Goal: Task Accomplishment & Management: Use online tool/utility

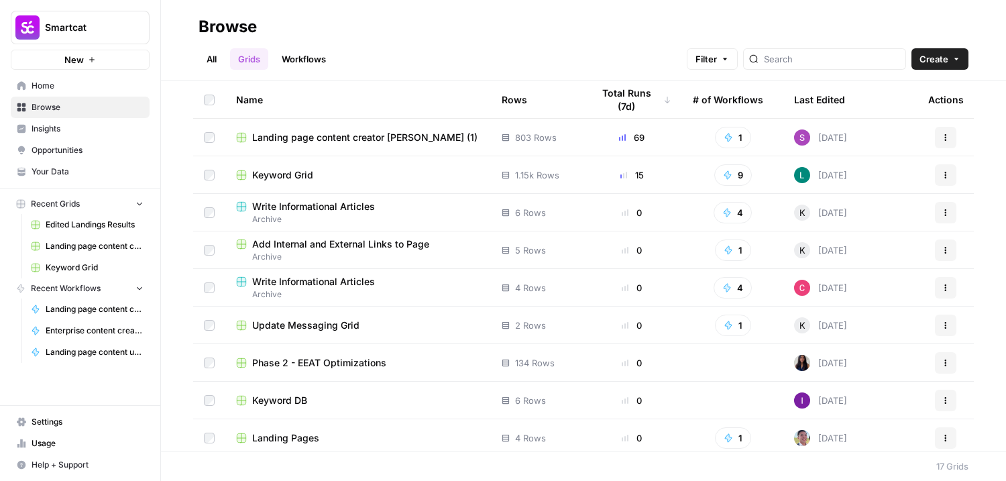
click at [314, 180] on div "Keyword Grid" at bounding box center [358, 174] width 244 height 13
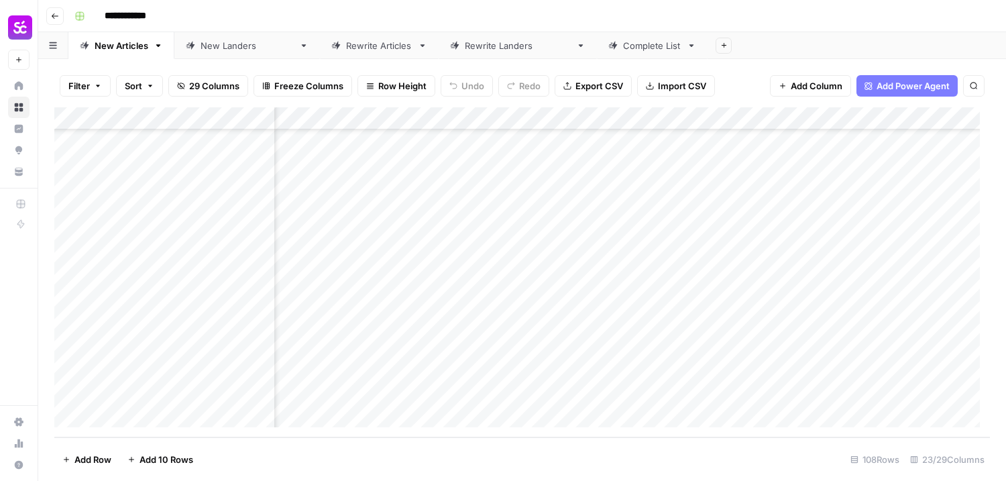
scroll to position [2188, 1497]
click at [415, 298] on div "Add Column" at bounding box center [522, 272] width 936 height 330
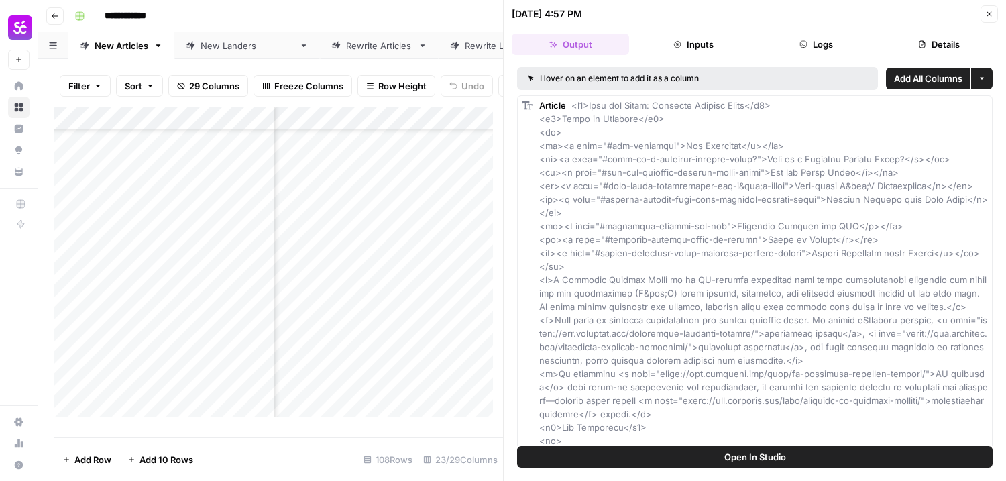
click at [993, 11] on icon "button" at bounding box center [990, 14] width 8 height 8
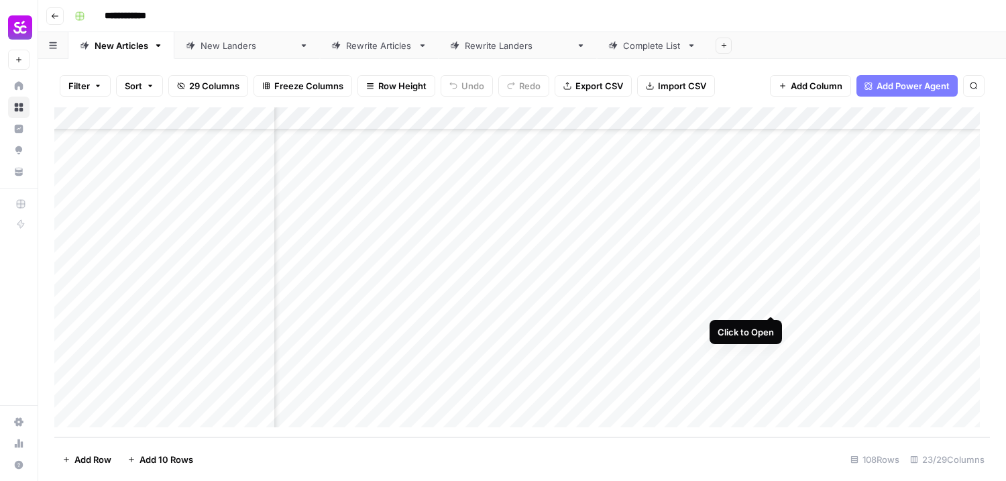
click at [771, 299] on div "Add Column" at bounding box center [522, 272] width 936 height 330
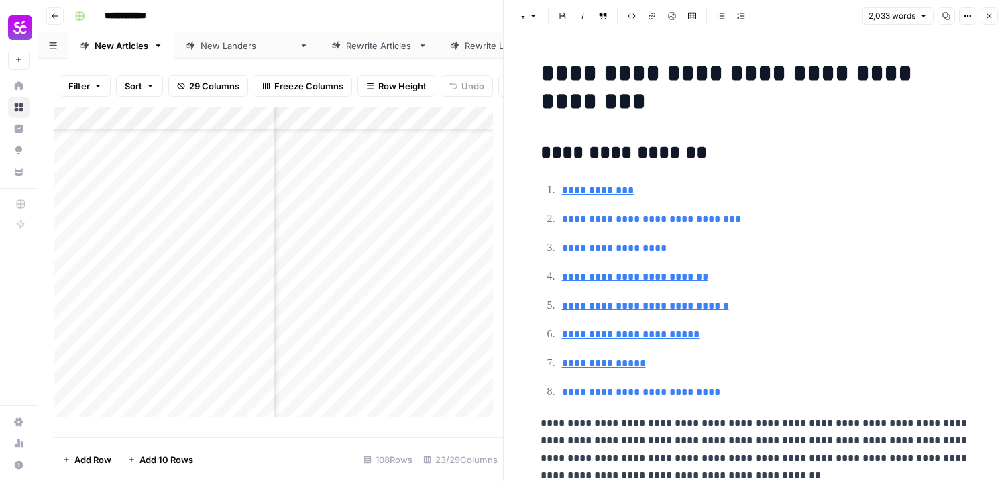
click at [945, 15] on icon "button" at bounding box center [947, 16] width 8 height 8
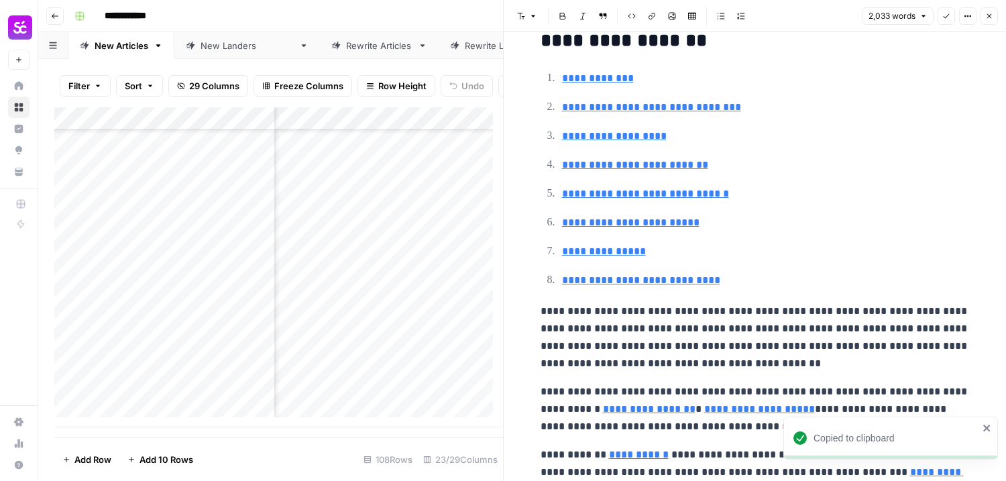
scroll to position [201, 0]
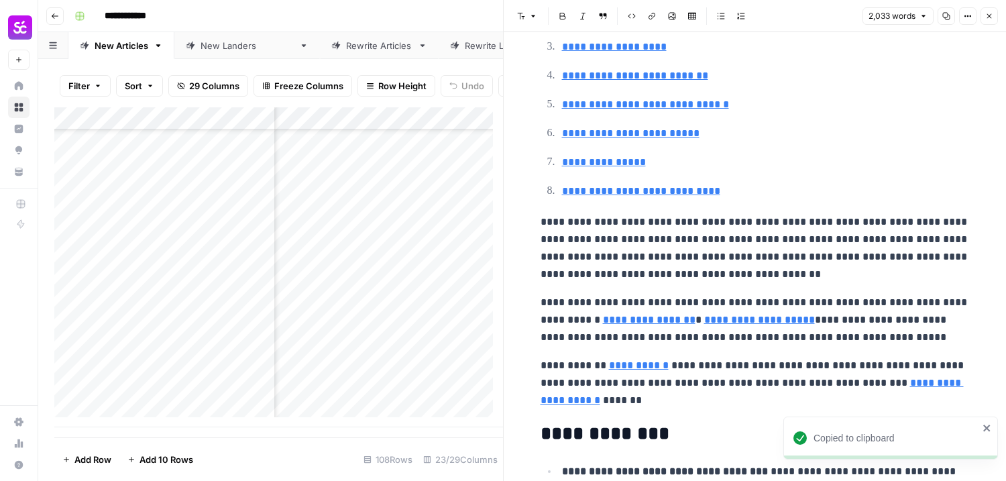
click at [764, 268] on p "**********" at bounding box center [755, 248] width 429 height 70
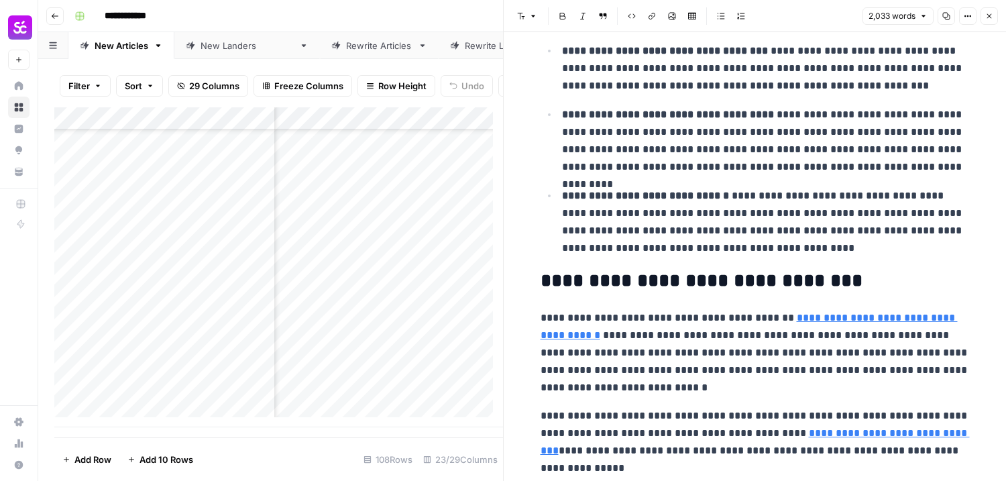
scroll to position [738, 0]
